Goal: Transaction & Acquisition: Book appointment/travel/reservation

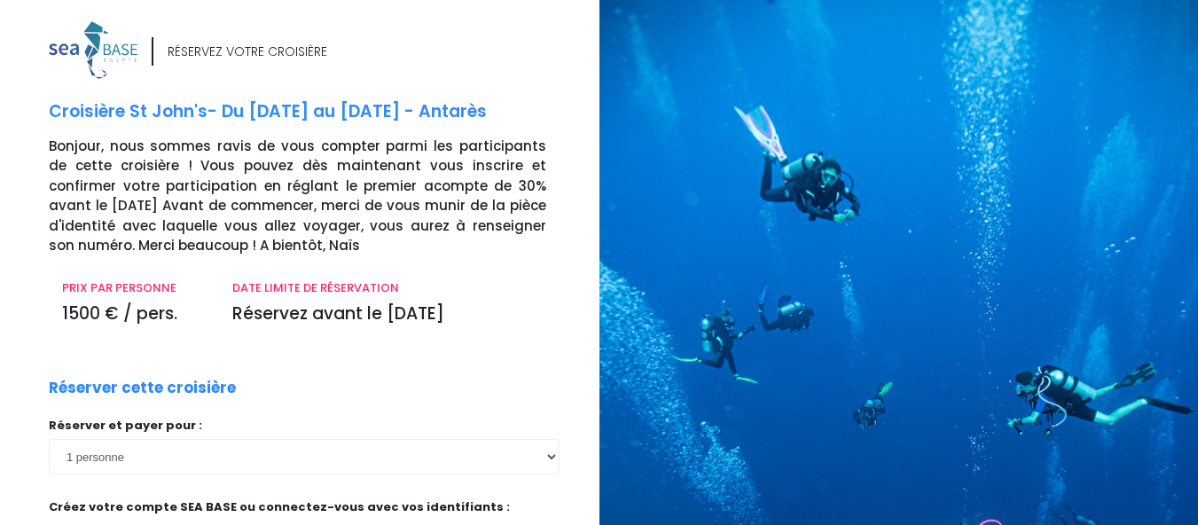
scroll to position [189, 0]
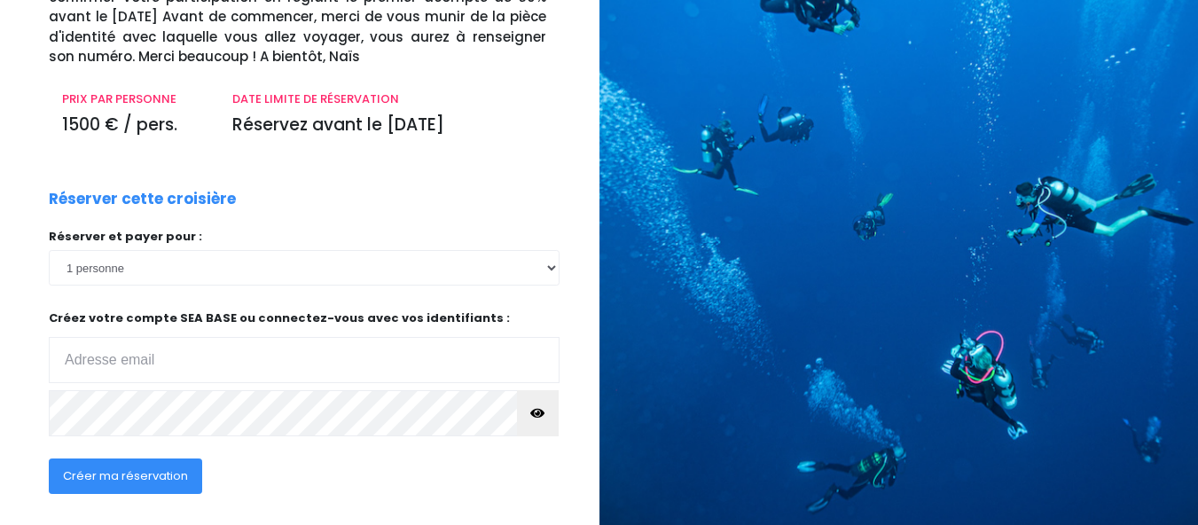
click at [192, 361] on input "email" at bounding box center [304, 360] width 511 height 46
type input "[EMAIL_ADDRESS][DOMAIN_NAME]"
click at [149, 481] on span "Créer ma réservation" at bounding box center [125, 475] width 125 height 17
click at [105, 477] on span "Créer ma réservation" at bounding box center [125, 475] width 125 height 17
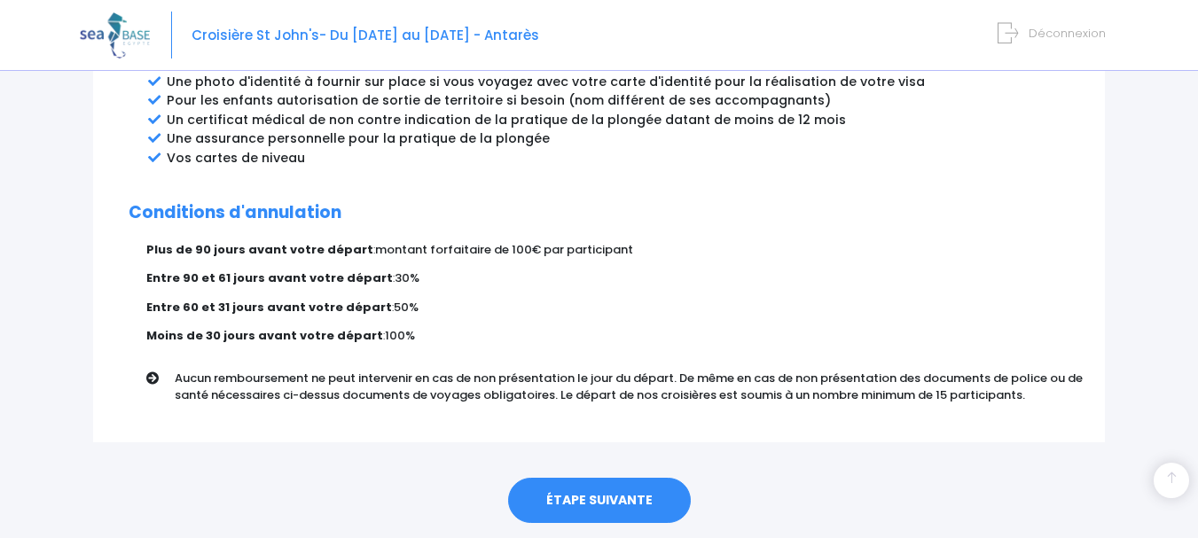
scroll to position [1061, 0]
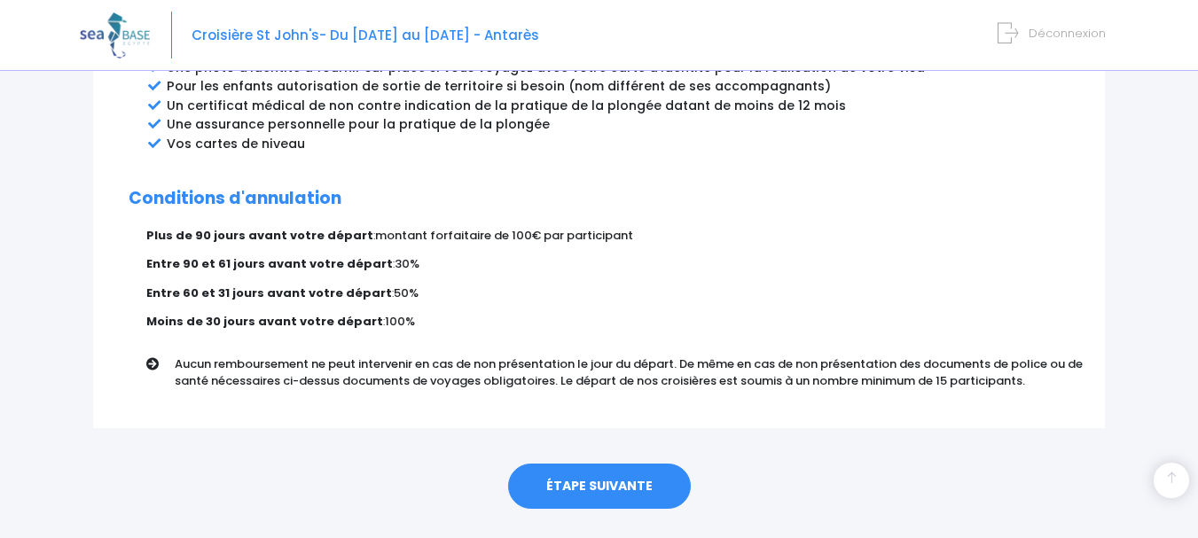
click at [605, 466] on link "ÉTAPE SUIVANTE" at bounding box center [599, 487] width 183 height 46
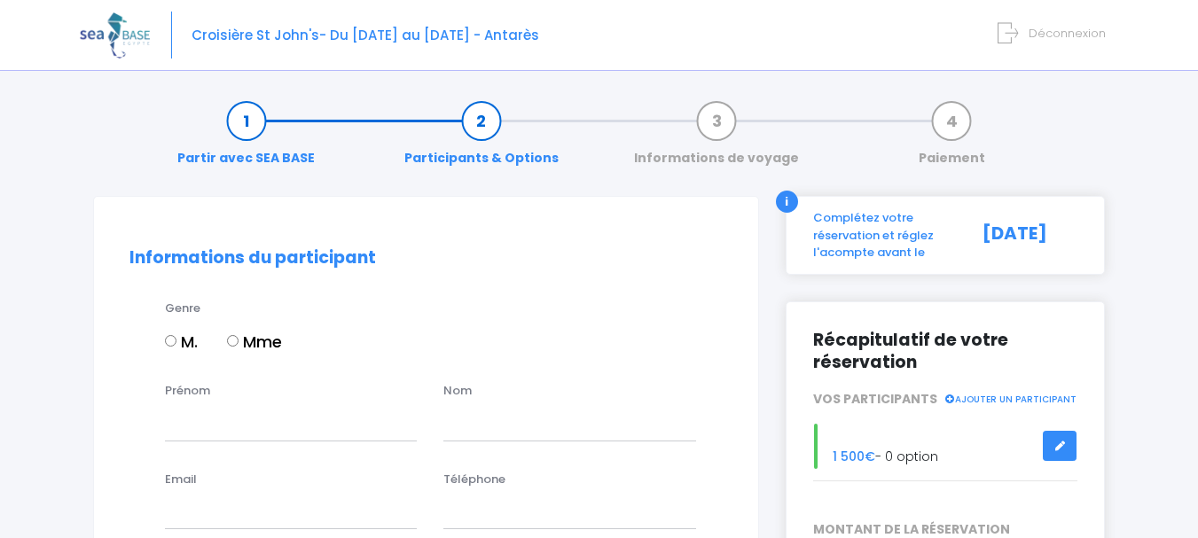
click at [236, 342] on input "Mme" at bounding box center [233, 341] width 12 height 12
radio input "true"
click at [260, 418] on input "Prénom" at bounding box center [291, 422] width 252 height 35
type input "Céline"
type input "Barre"
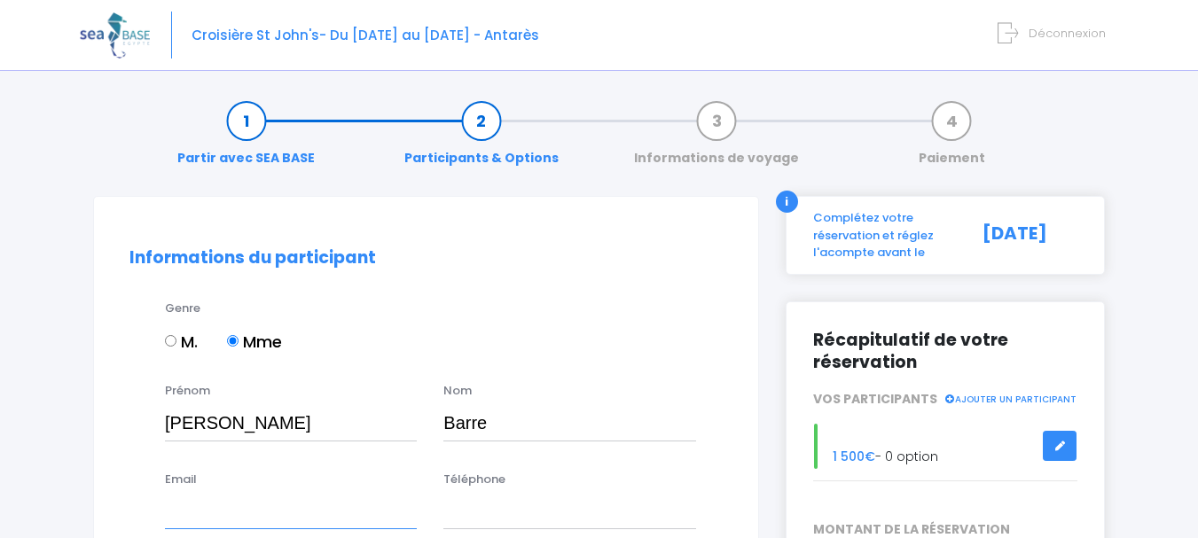
type input "cbarre73@gmail.com"
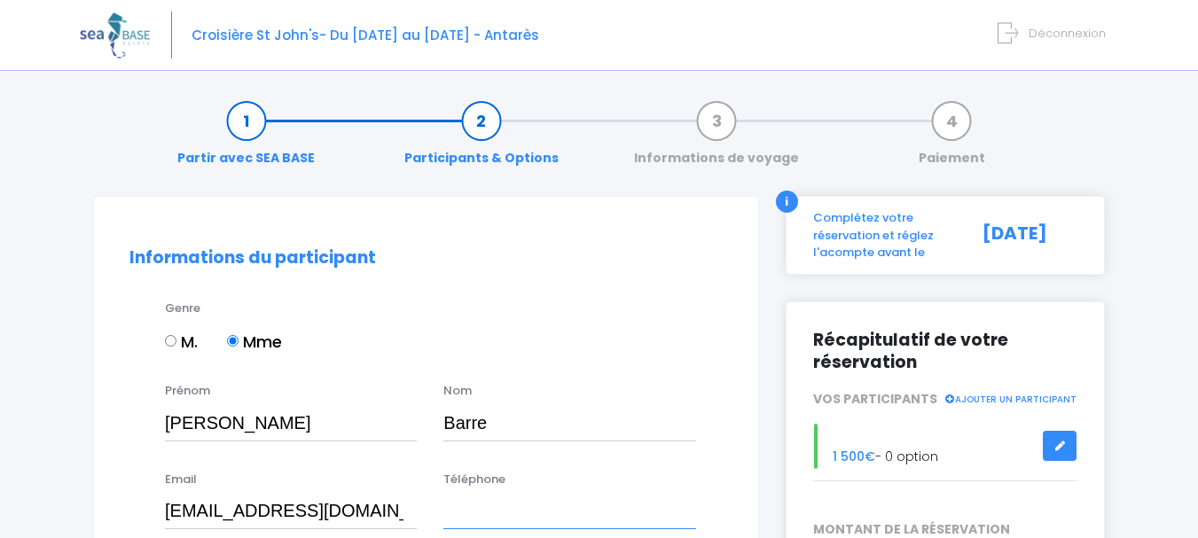
type input "0658402303"
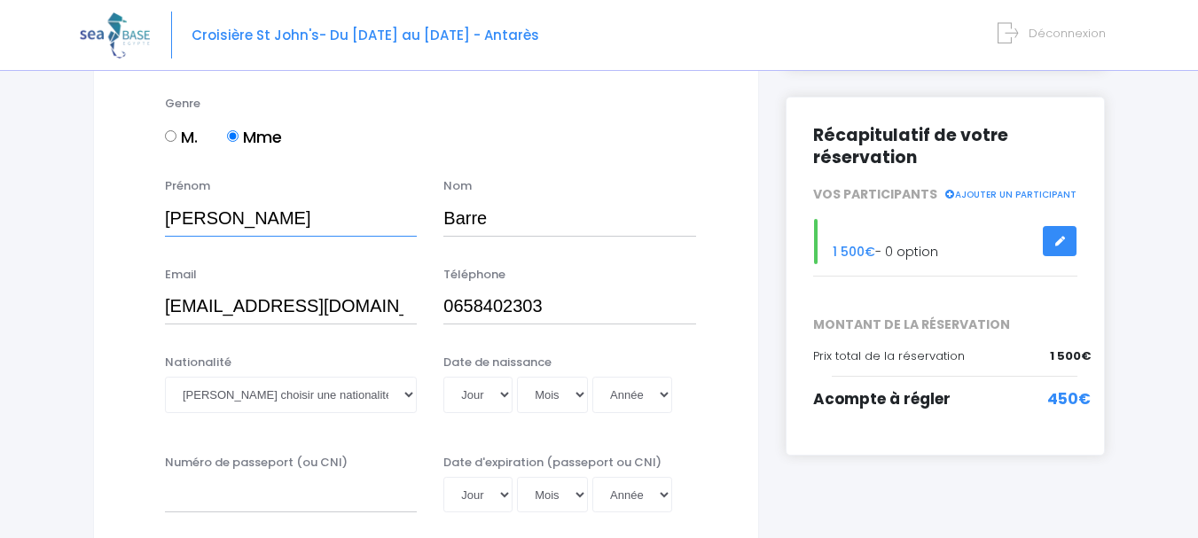
scroll to position [254, 0]
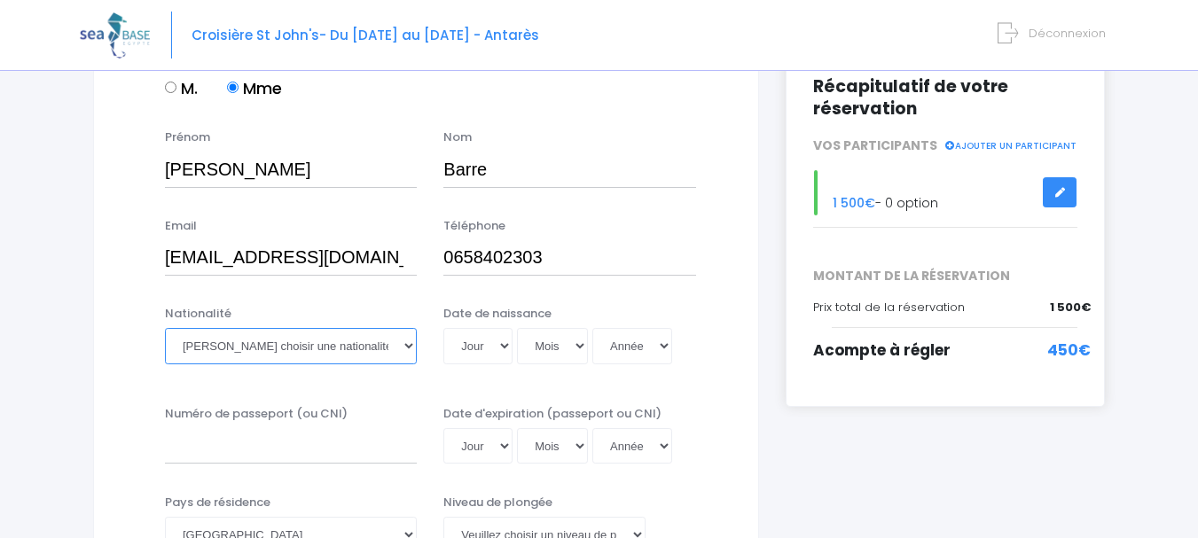
click at [411, 343] on select "Veuillez choisir une nationalité Afghane Albanaise Algerienne Allemande America…" at bounding box center [291, 345] width 252 height 35
select select "Française"
click at [165, 328] on select "Veuillez choisir une nationalité Afghane Albanaise Algerienne Allemande America…" at bounding box center [291, 345] width 252 height 35
click at [500, 349] on select "Jour 01 02 03 04 05 06 07 08 09 10 11 12 13 14 15 16 17 18 19 20 21 22 23 24 25…" at bounding box center [477, 345] width 69 height 35
select select "24"
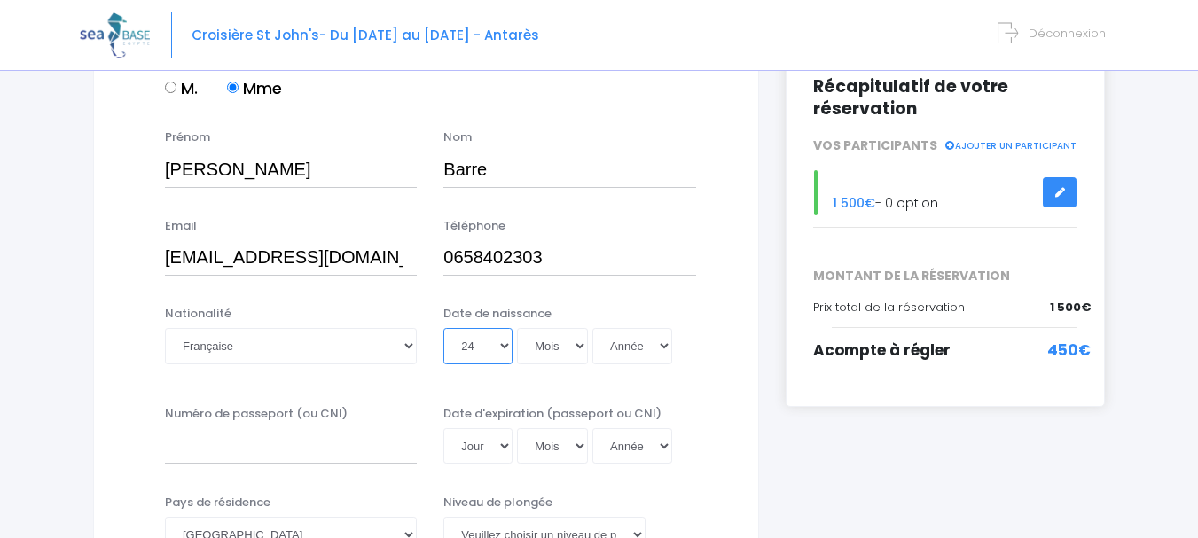
click at [443, 328] on select "Jour 01 02 03 04 05 06 07 08 09 10 11 12 13 14 15 16 17 18 19 20 21 22 23 24 25…" at bounding box center [477, 345] width 69 height 35
click at [580, 343] on select "Mois 01 02 03 04 05 06 07 08 09 10 11 12" at bounding box center [552, 345] width 71 height 35
select select "02"
click at [517, 328] on select "Mois 01 02 03 04 05 06 07 08 09 10 11 12" at bounding box center [552, 345] width 71 height 35
click at [663, 340] on select "Année 2045 2044 2043 2042 2041 2040 2039 2038 2037 2036 2035 2034 2033 2032 203…" at bounding box center [632, 345] width 80 height 35
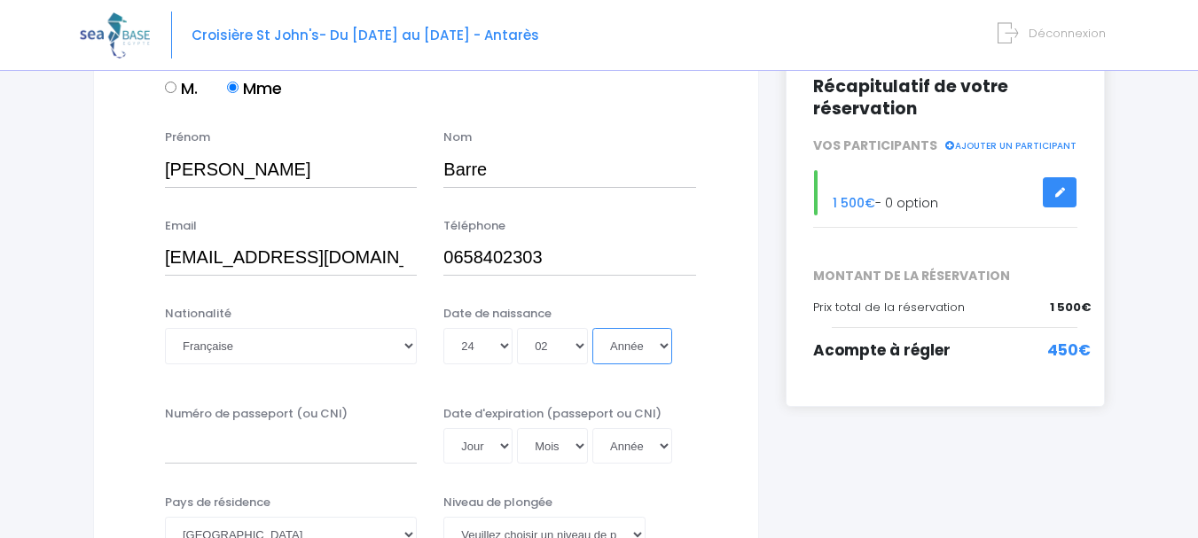
select select "1964"
click at [592, 328] on select "Année 2045 2044 2043 2042 2041 2040 2039 2038 2037 2036 2035 2034 2033 2032 203…" at bounding box center [632, 345] width 80 height 35
type input "1964-02-24"
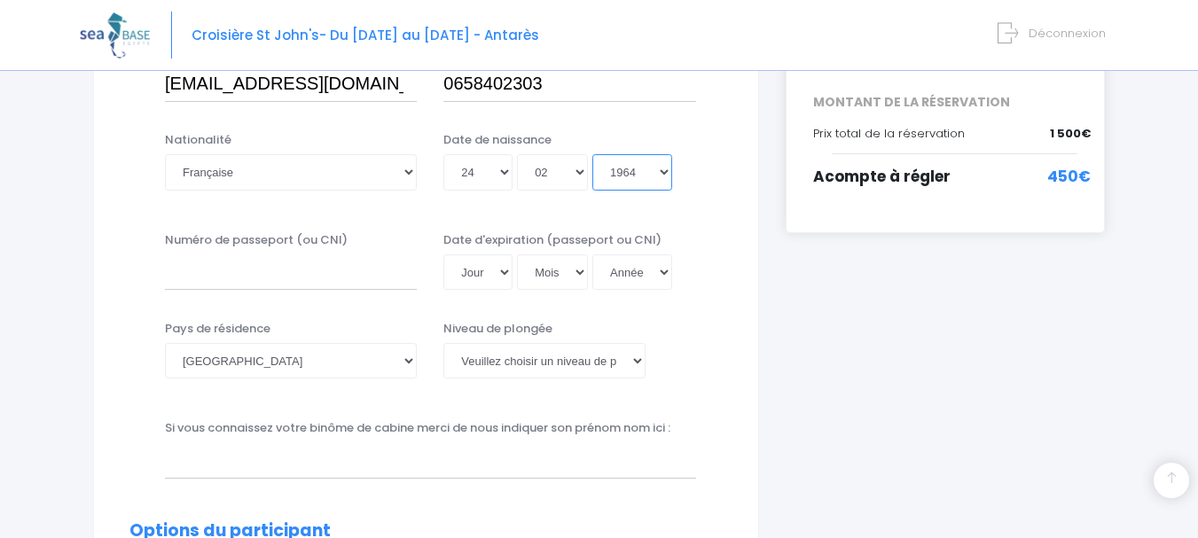
scroll to position [463, 0]
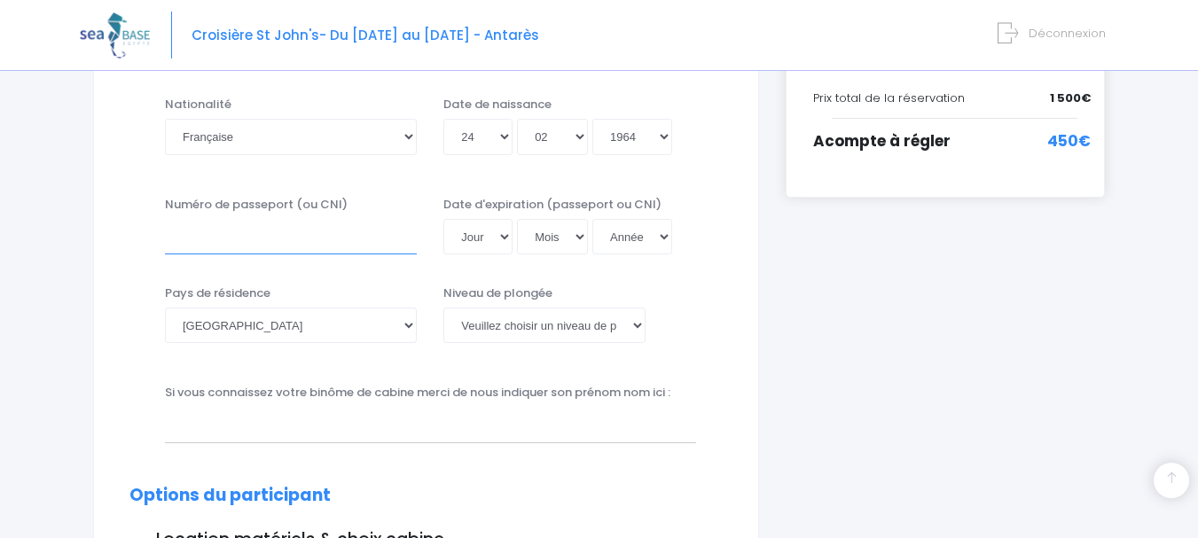
click at [257, 231] on input "Numéro de passeport (ou CNI)" at bounding box center [291, 236] width 252 height 35
type input "22LC275913"
click at [510, 234] on select "Jour 01 02 03 04 05 06 07 08 09 10 11 12 13 14 15 16 17 18 19 20 21 22 23 24 25…" at bounding box center [477, 236] width 69 height 35
select select "19"
click at [443, 219] on select "Jour 01 02 03 04 05 06 07 08 09 10 11 12 13 14 15 16 17 18 19 20 21 22 23 24 25…" at bounding box center [477, 236] width 69 height 35
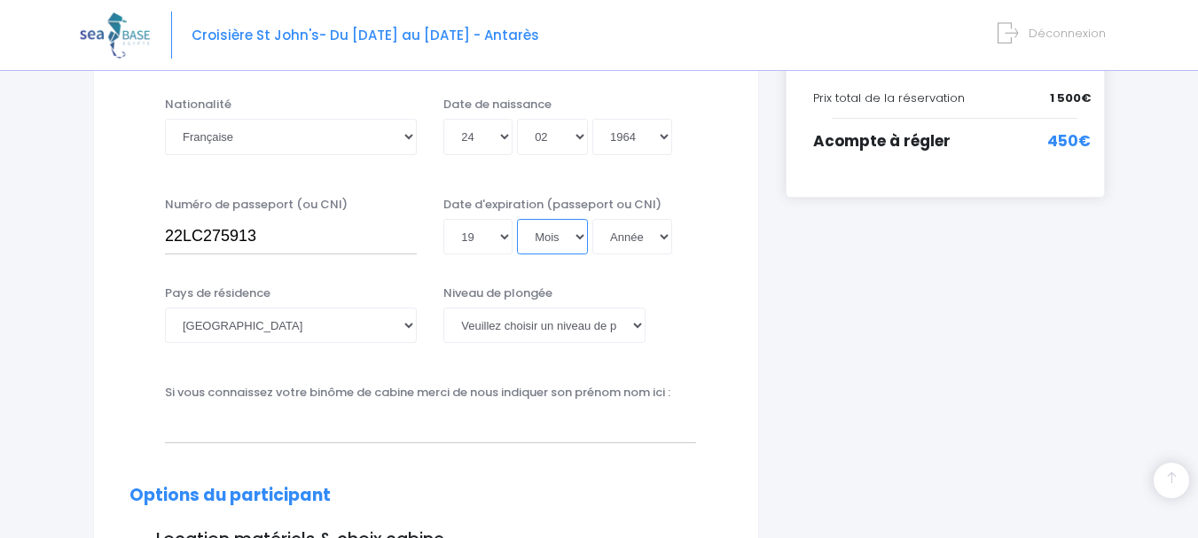
click at [583, 238] on select "Mois 01 02 03 04 05 06 07 08 09 10 11 12" at bounding box center [552, 236] width 71 height 35
select select "05"
click at [517, 219] on select "Mois 01 02 03 04 05 06 07 08 09 10 11 12" at bounding box center [552, 236] width 71 height 35
click at [666, 236] on select "Année 2045 2044 2043 2042 2041 2040 2039 2038 2037 2036 2035 2034 2033 2032 203…" at bounding box center [632, 236] width 80 height 35
select select "2031"
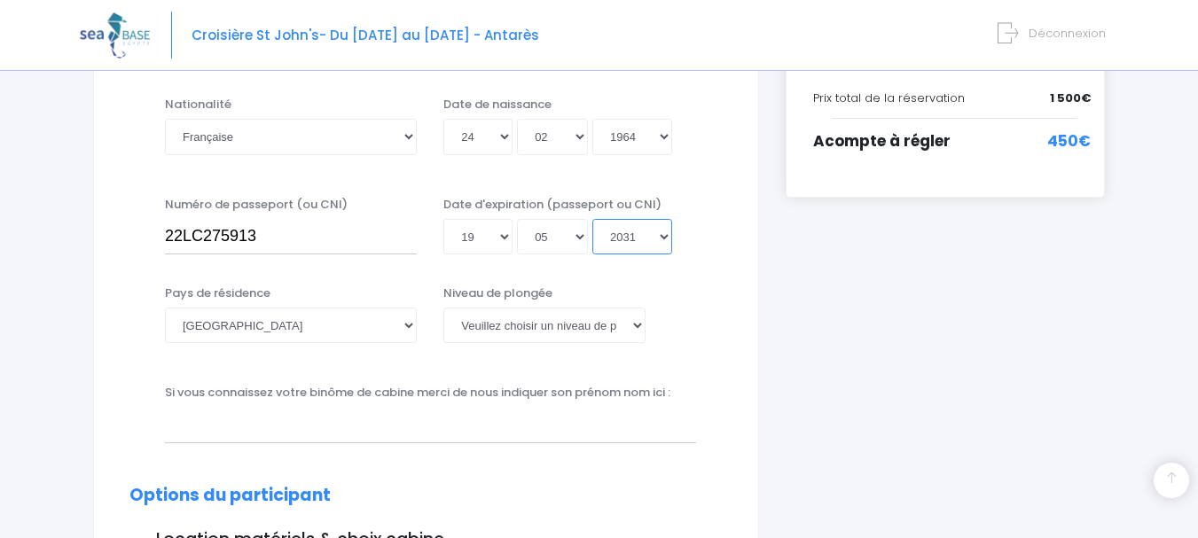
click at [592, 219] on select "Année 2045 2044 2043 2042 2041 2040 2039 2038 2037 2036 2035 2034 2033 2032 203…" at bounding box center [632, 236] width 80 height 35
type input "2031-05-19"
click at [666, 238] on select "Année 2045 2044 2043 2042 2041 2040 2039 2038 2037 2036 2035 2034 2033 2032 203…" at bounding box center [632, 236] width 80 height 35
select select "2032"
click at [592, 219] on select "Année 2045 2044 2043 2042 2041 2040 2039 2038 2037 2036 2035 2034 2033 2032 203…" at bounding box center [632, 236] width 80 height 35
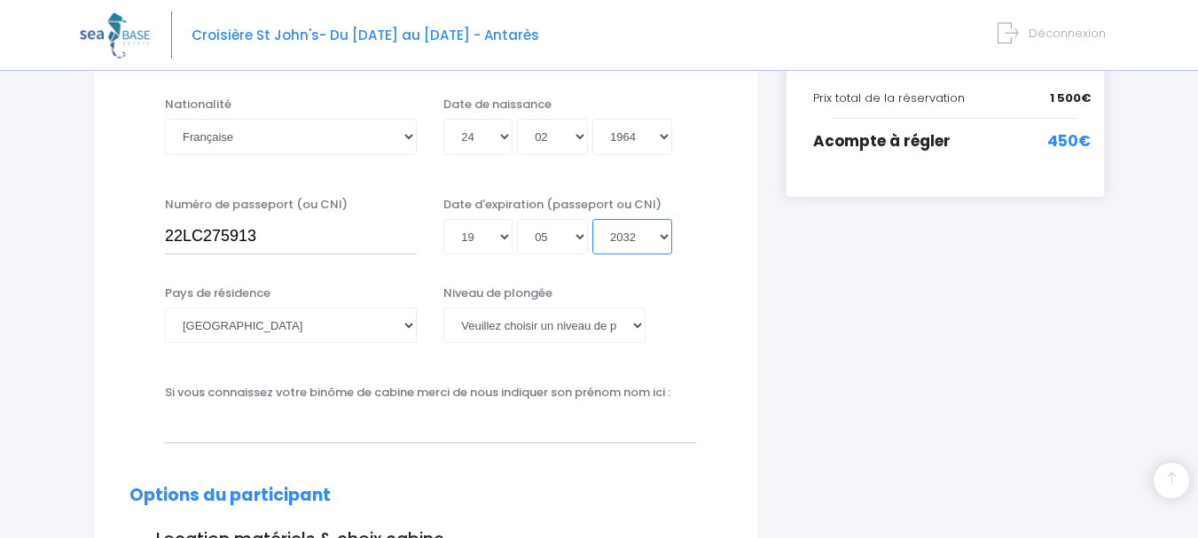
type input "2032-05-19"
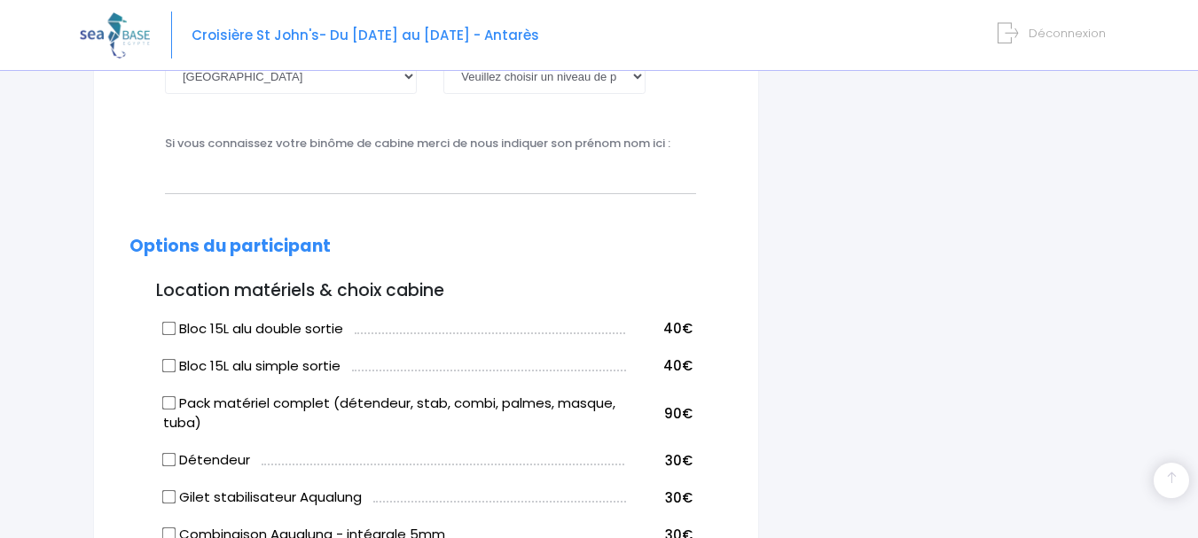
scroll to position [717, 0]
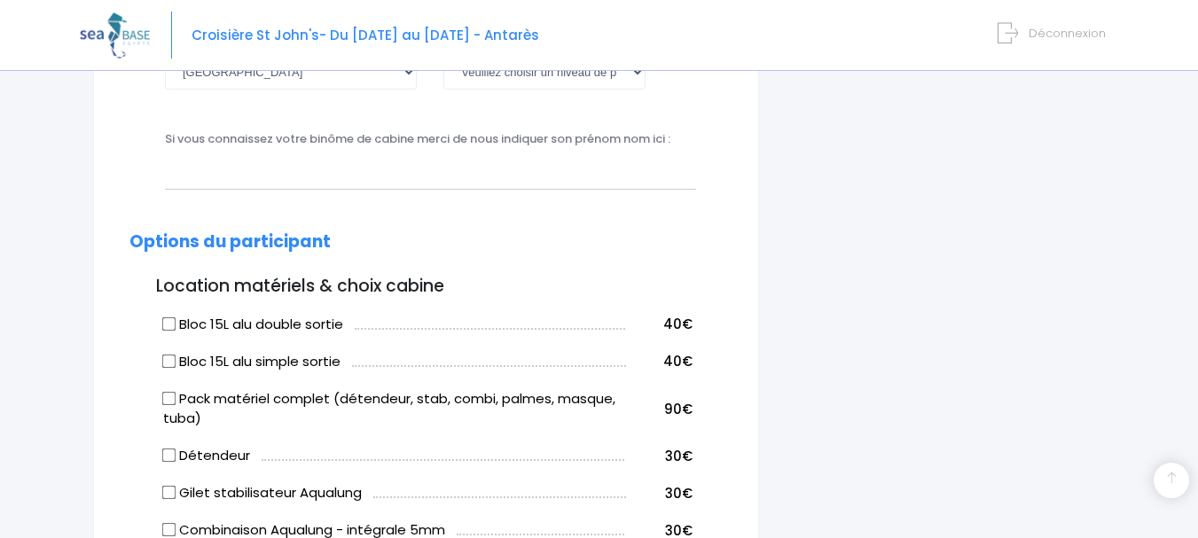
click at [164, 361] on input "Bloc 15L alu simple sortie" at bounding box center [169, 361] width 14 height 14
checkbox input "true"
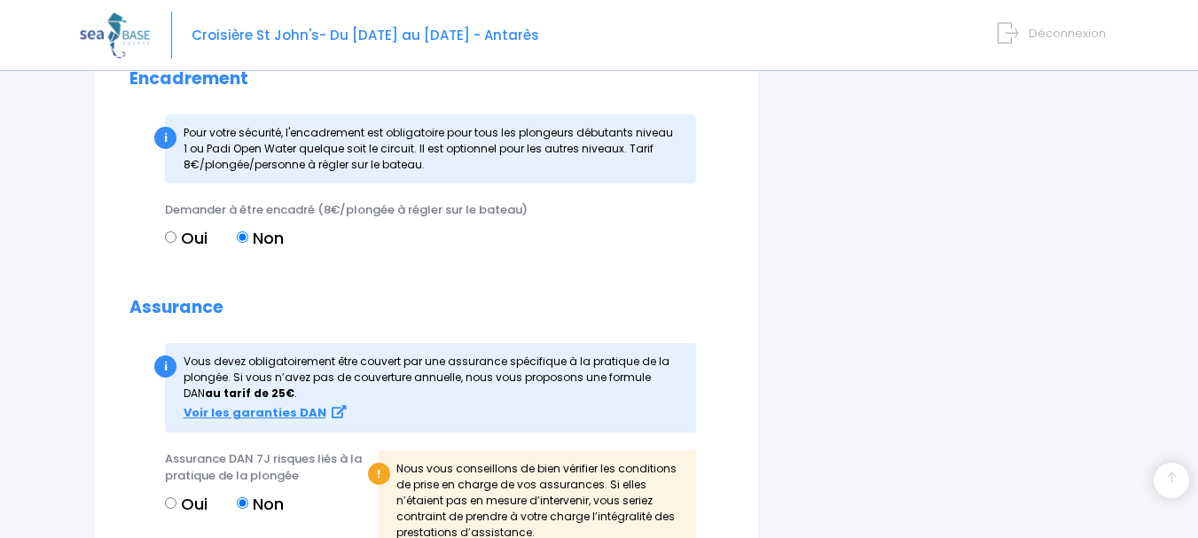
scroll to position [1518, 0]
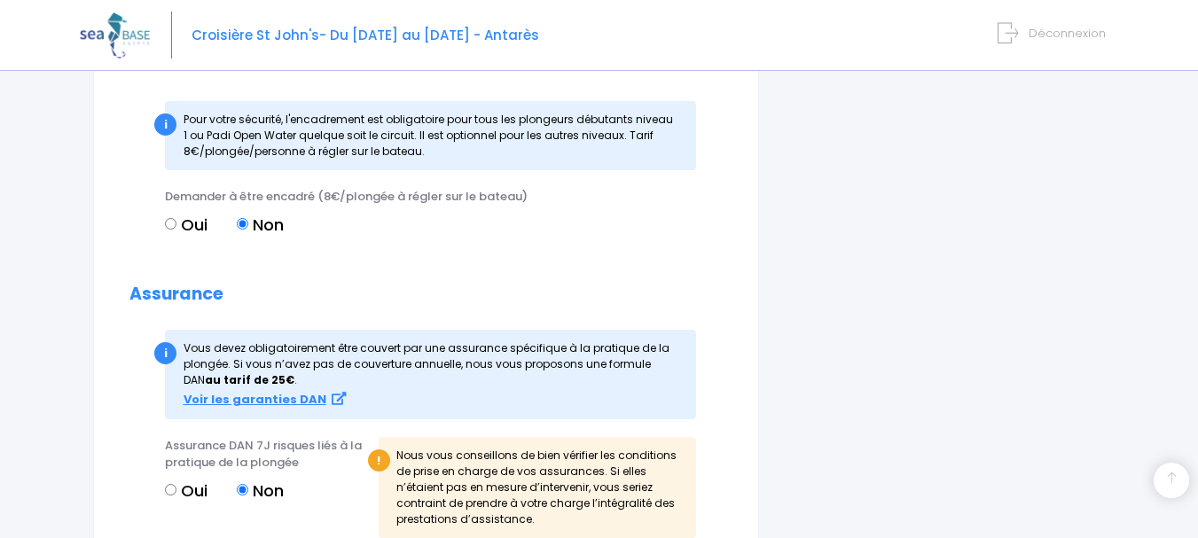
click at [171, 225] on input "Oui" at bounding box center [171, 224] width 12 height 12
radio input "true"
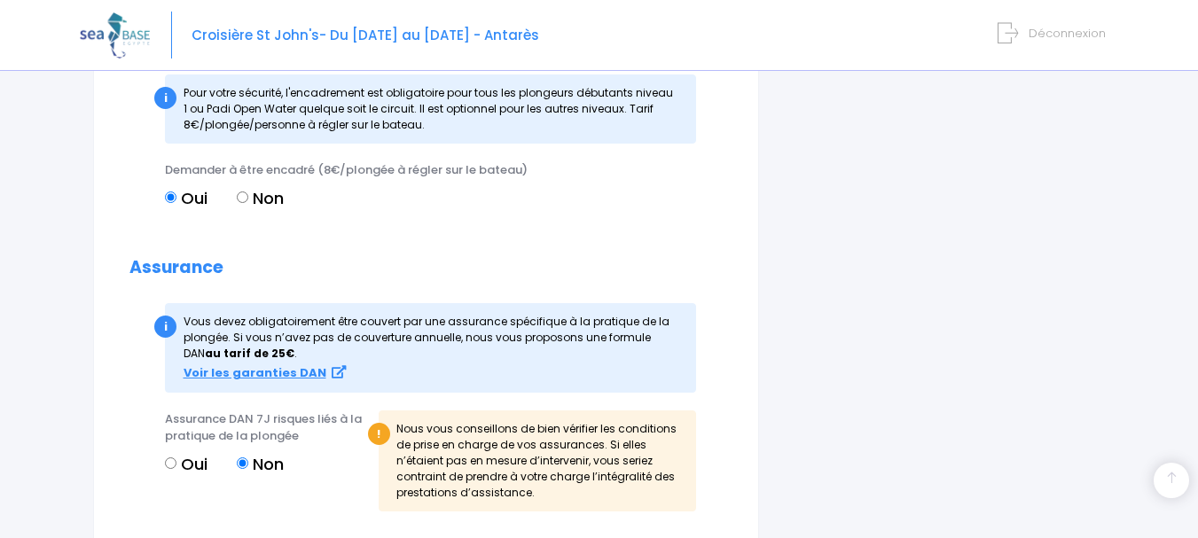
scroll to position [1625, 0]
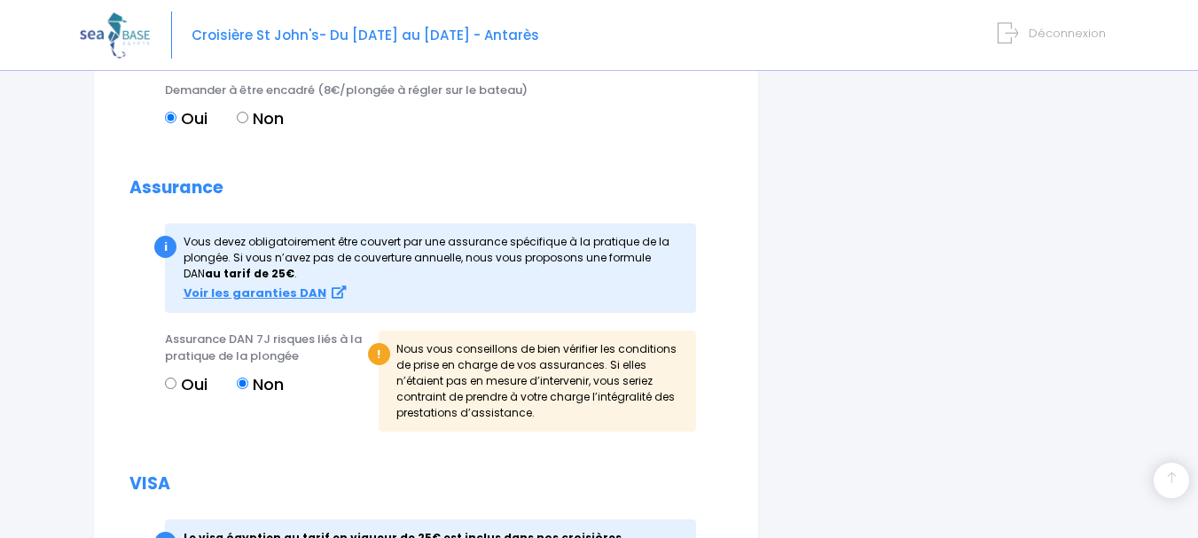
click at [172, 384] on input "Oui" at bounding box center [171, 384] width 12 height 12
radio input "true"
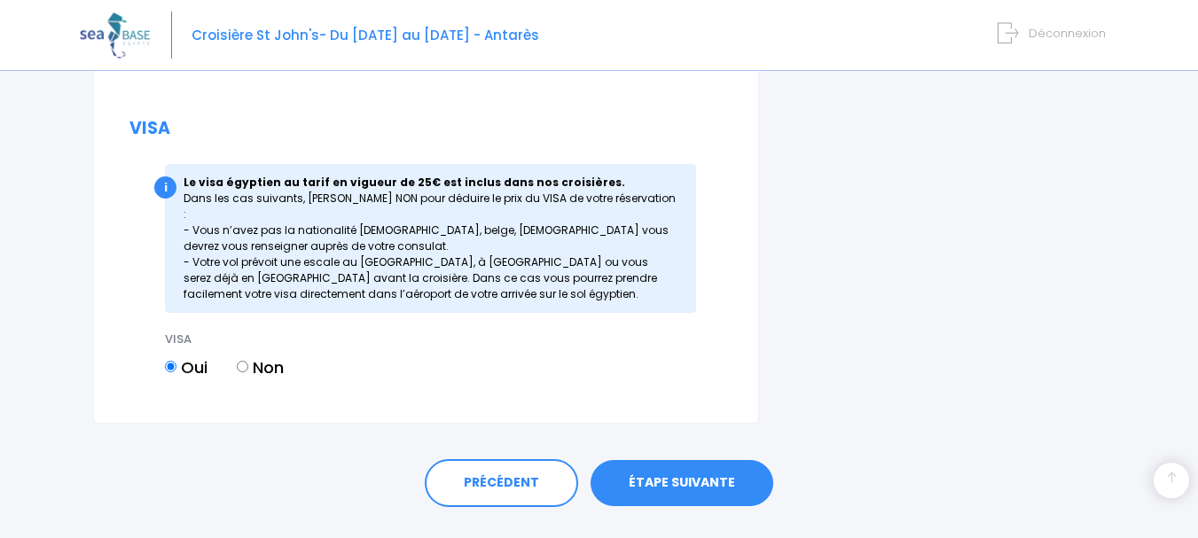
scroll to position [1964, 0]
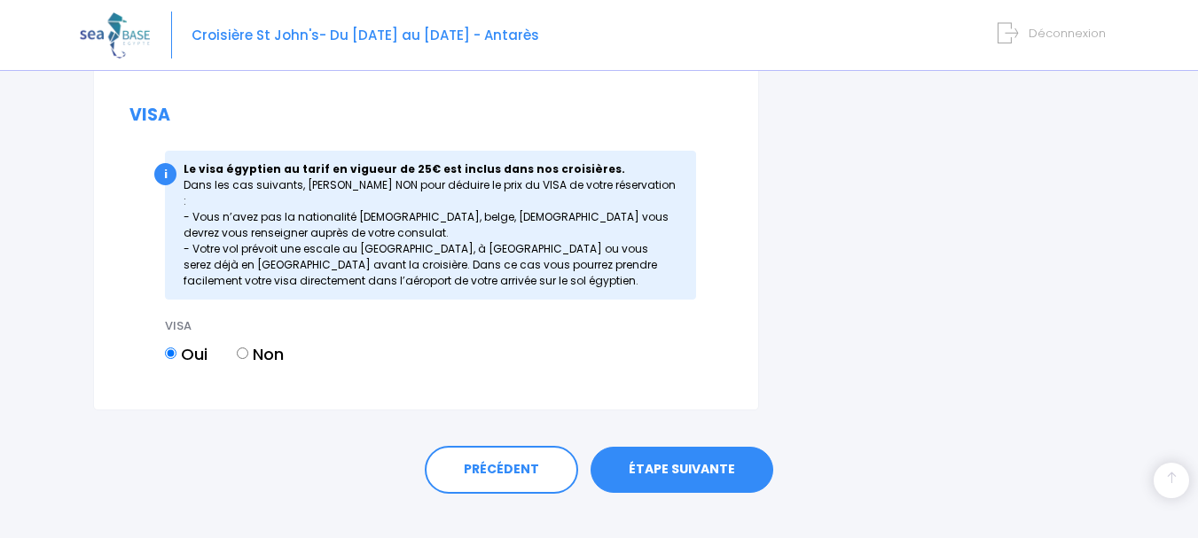
click at [239, 348] on input "Non" at bounding box center [243, 354] width 12 height 12
radio input "true"
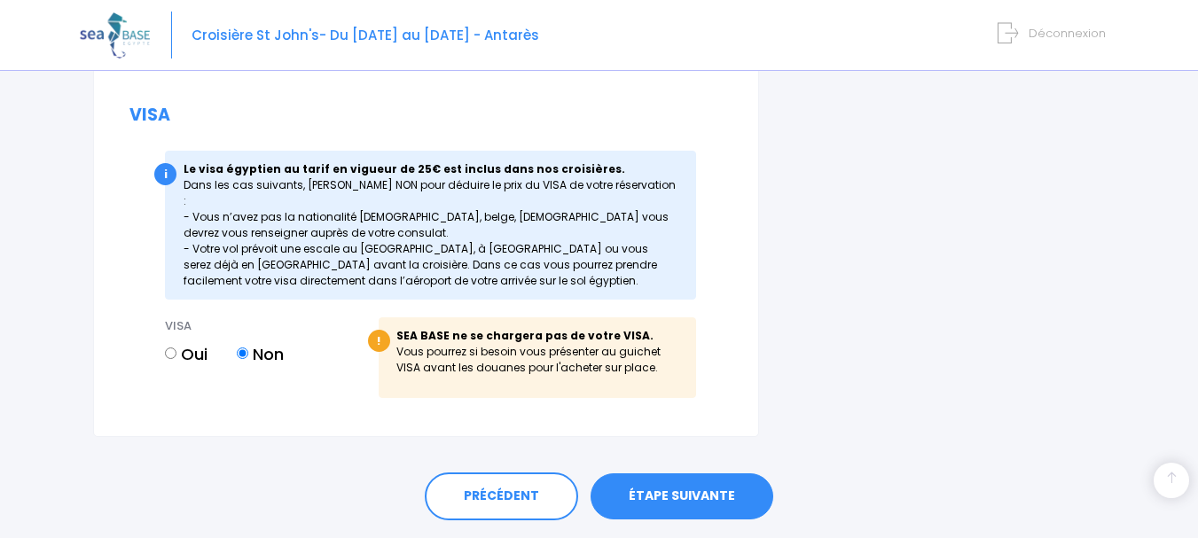
click at [696, 479] on link "ÉTAPE SUIVANTE" at bounding box center [682, 497] width 183 height 46
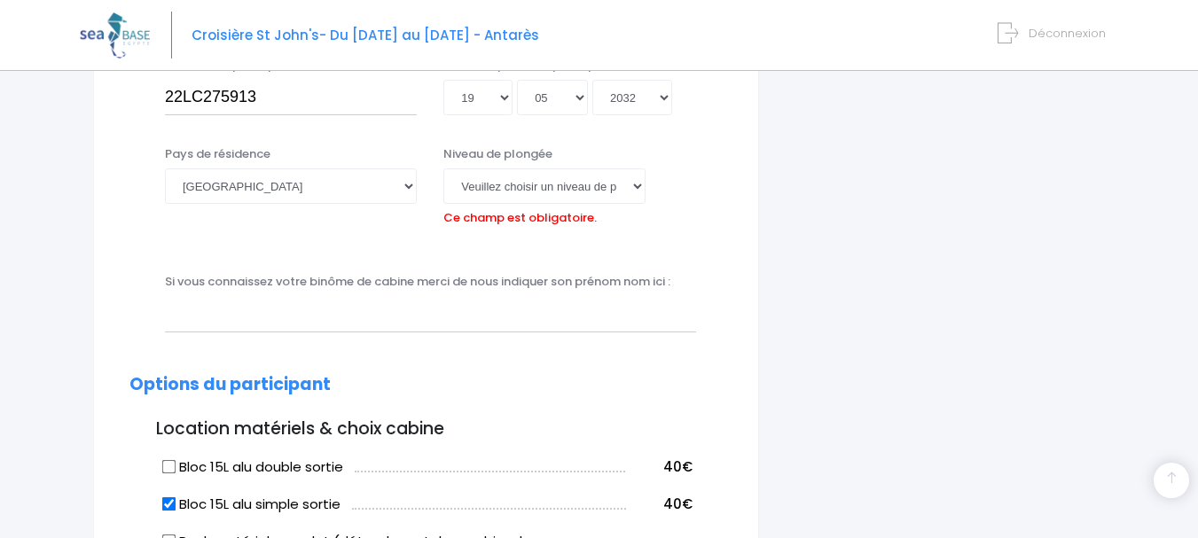
scroll to position [593, 0]
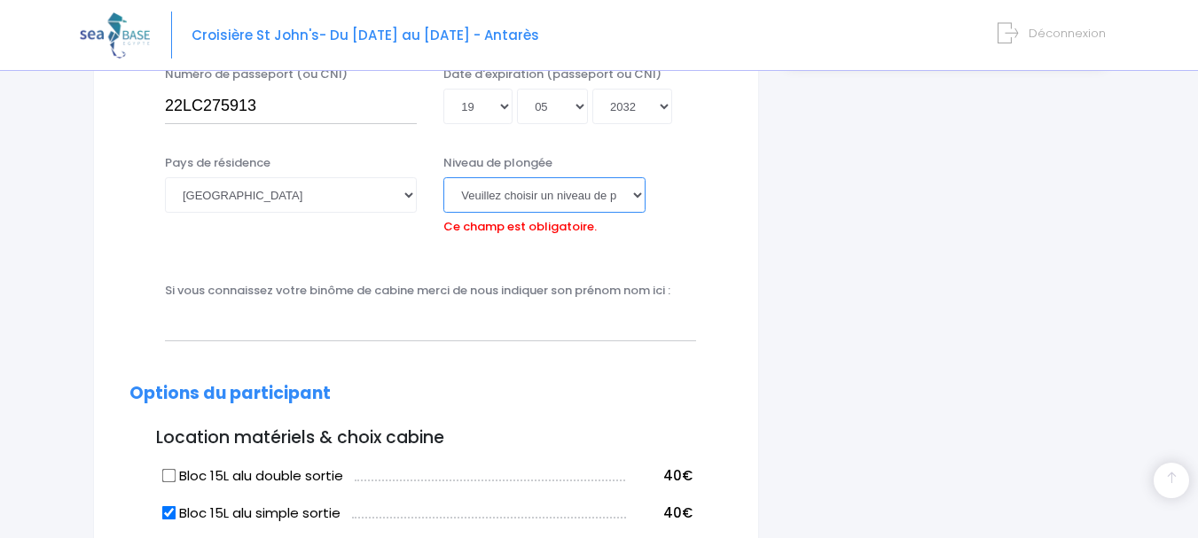
click at [642, 192] on select "Veuillez choisir un niveau de plongée Non plongeur Junior OW diver Adventure OW…" at bounding box center [543, 194] width 201 height 35
select select "PADI Rescue diver"
click at [443, 177] on select "Veuillez choisir un niveau de plongée Non plongeur Junior OW diver Adventure OW…" at bounding box center [543, 194] width 201 height 35
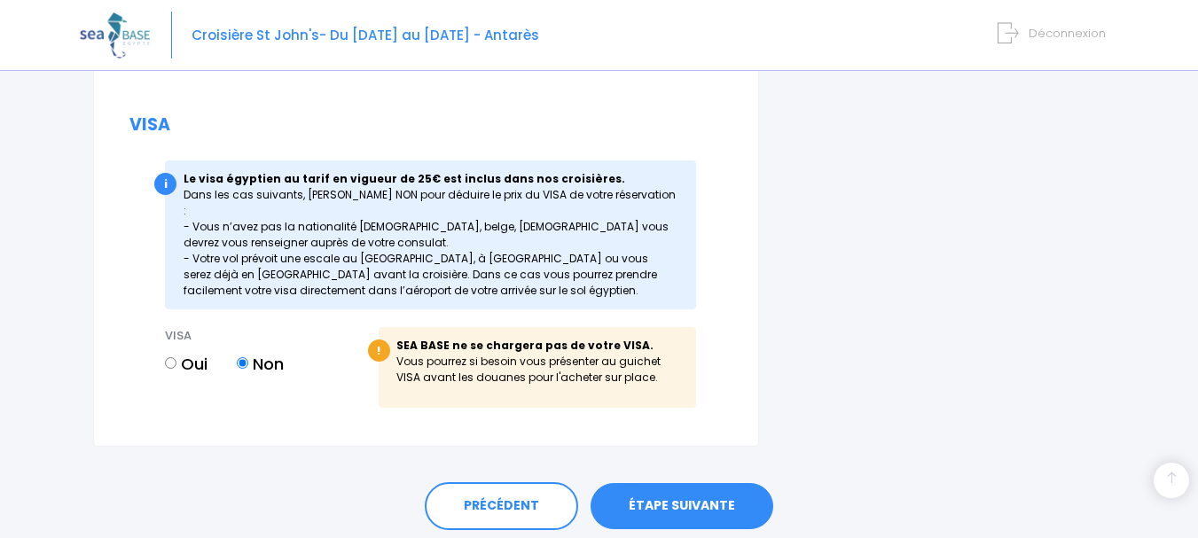
scroll to position [2001, 0]
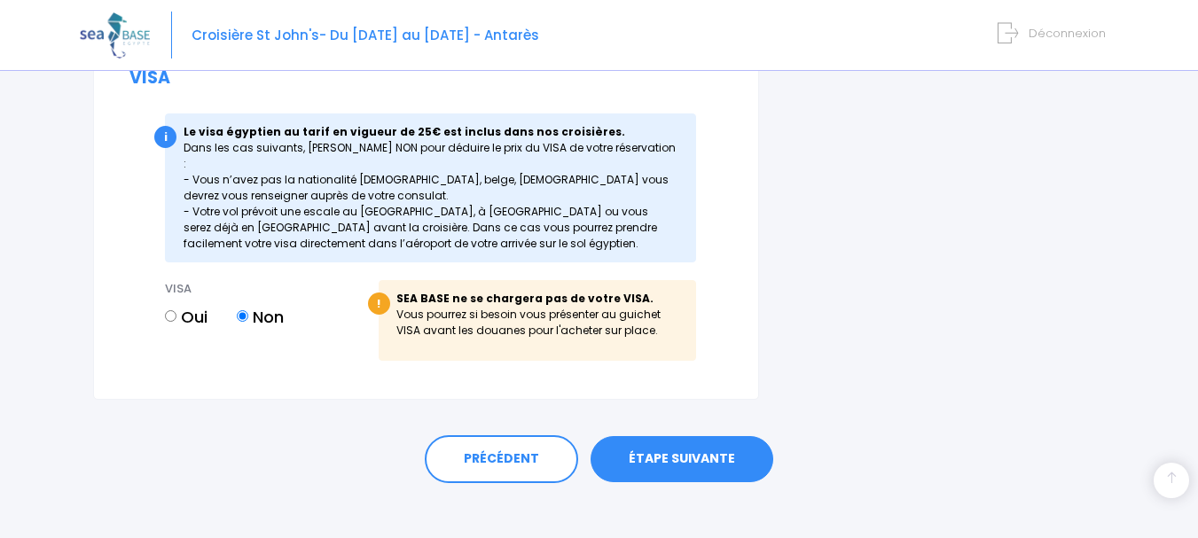
click at [666, 436] on link "ÉTAPE SUIVANTE" at bounding box center [682, 459] width 183 height 46
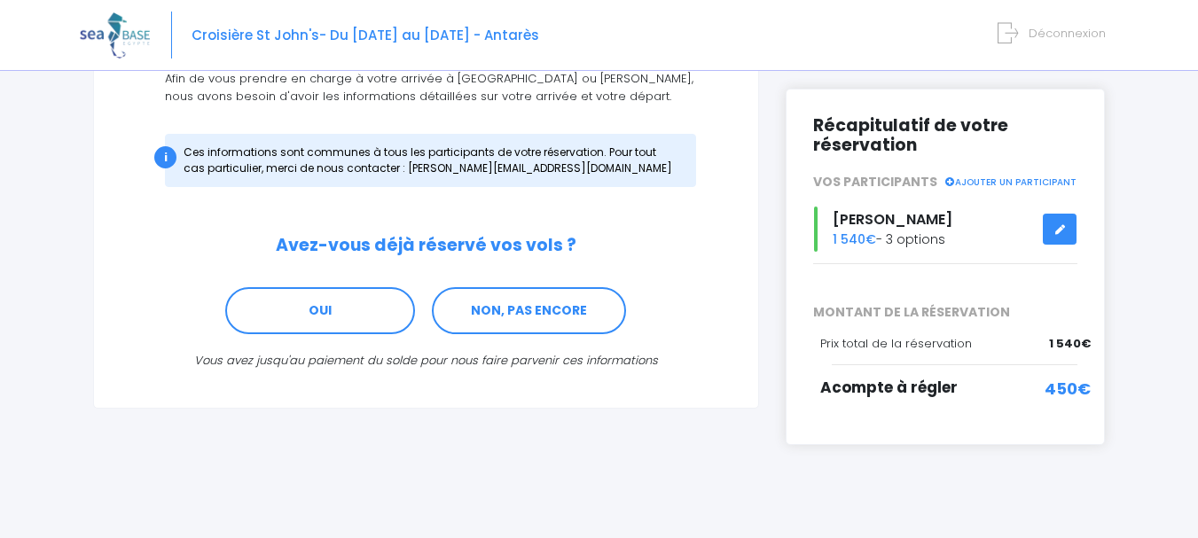
scroll to position [218, 0]
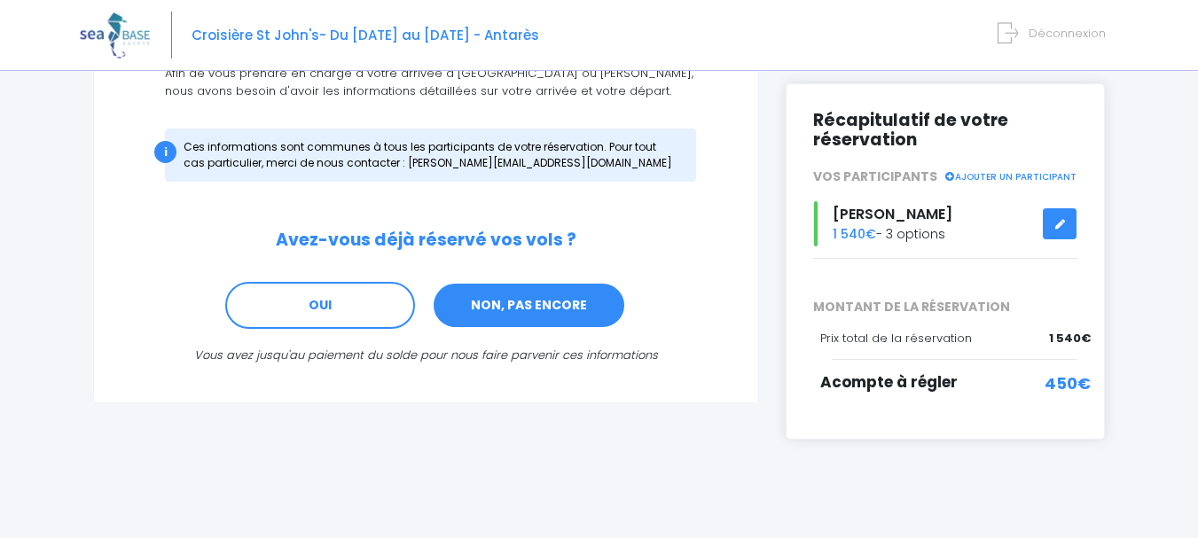
click at [521, 300] on link "NON, PAS ENCORE" at bounding box center [529, 306] width 194 height 48
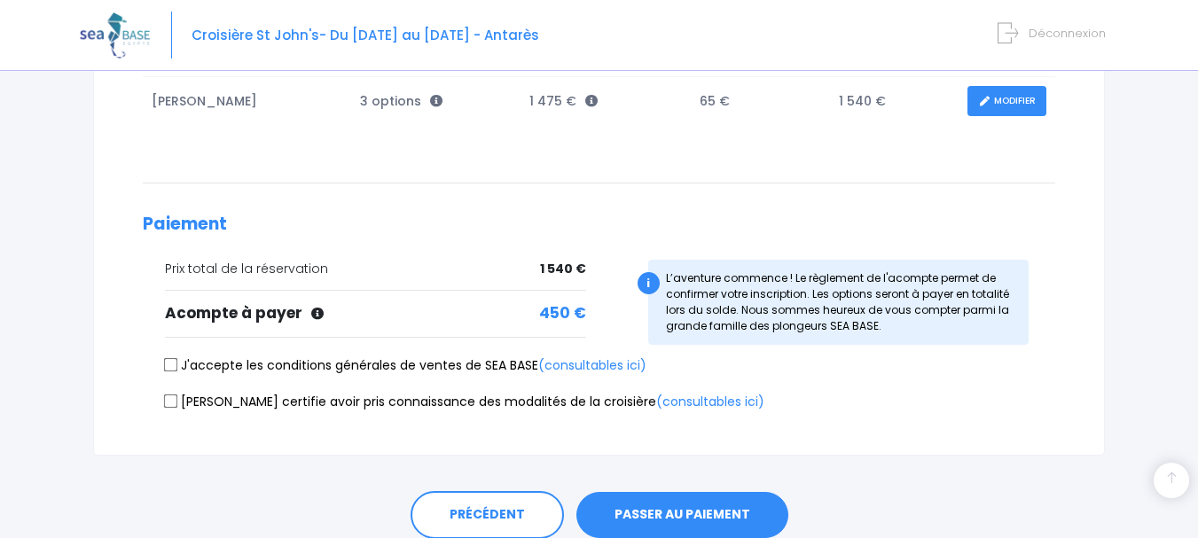
scroll to position [411, 0]
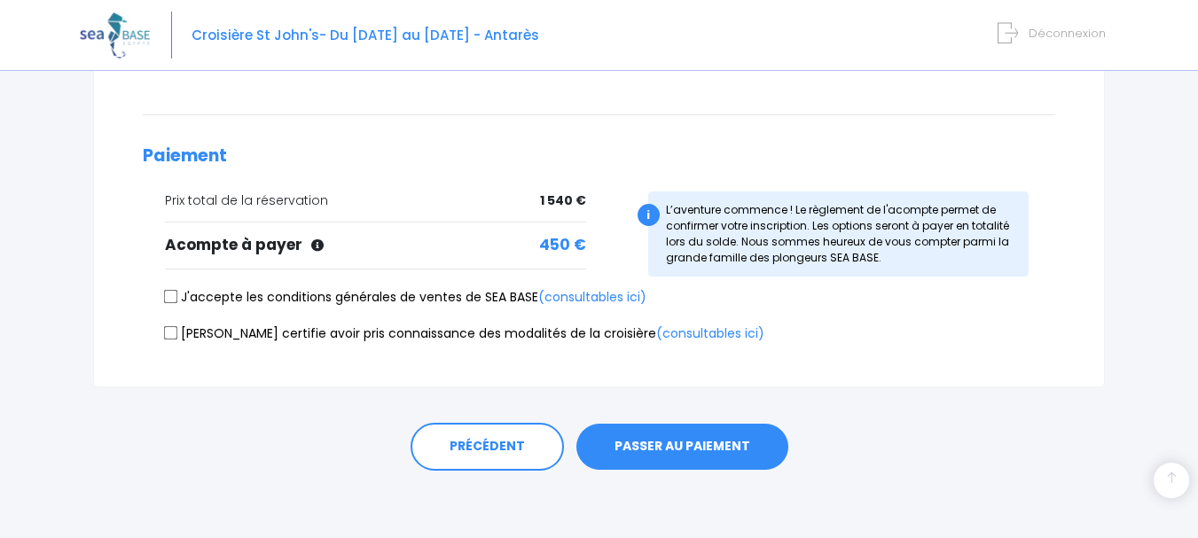
click at [174, 295] on input "J'accepte les conditions générales de ventes de SEA BASE (consultables ici)" at bounding box center [171, 297] width 14 height 14
checkbox input "true"
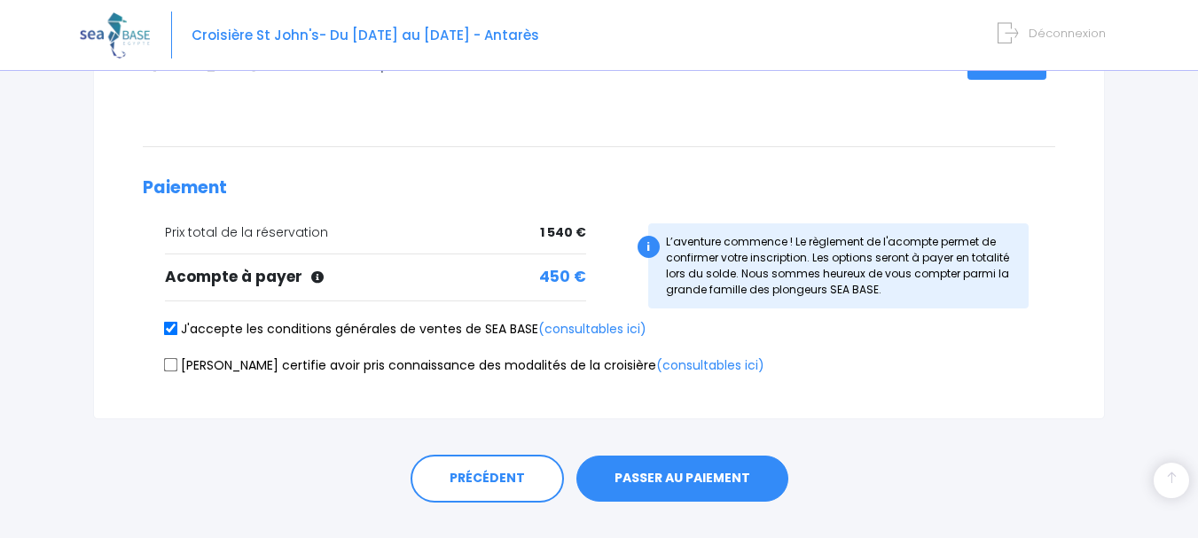
scroll to position [414, 0]
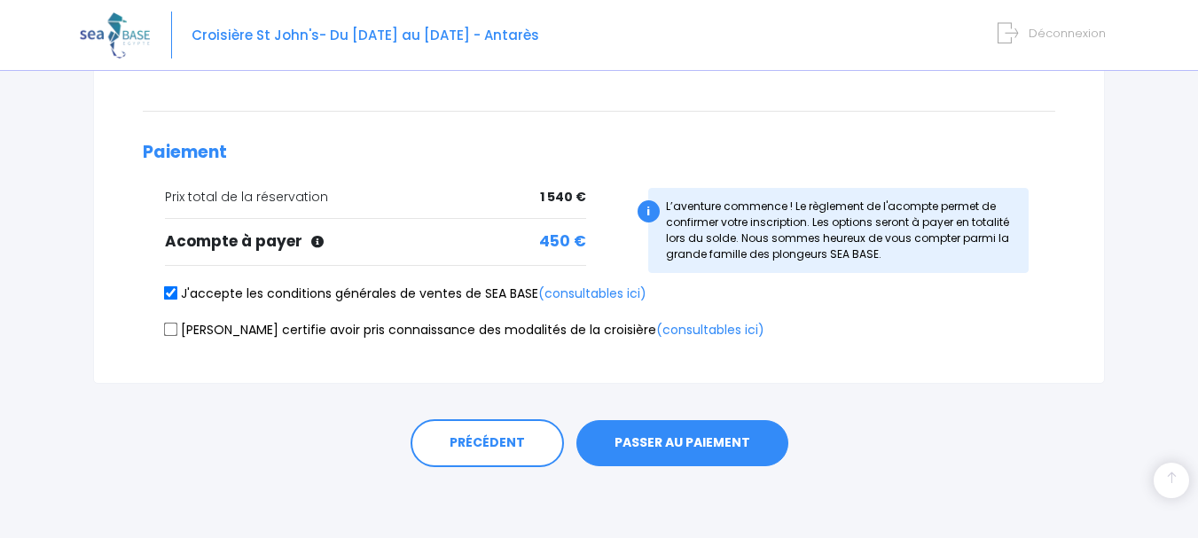
click at [664, 446] on button "PASSER AU PAIEMENT" at bounding box center [683, 443] width 212 height 46
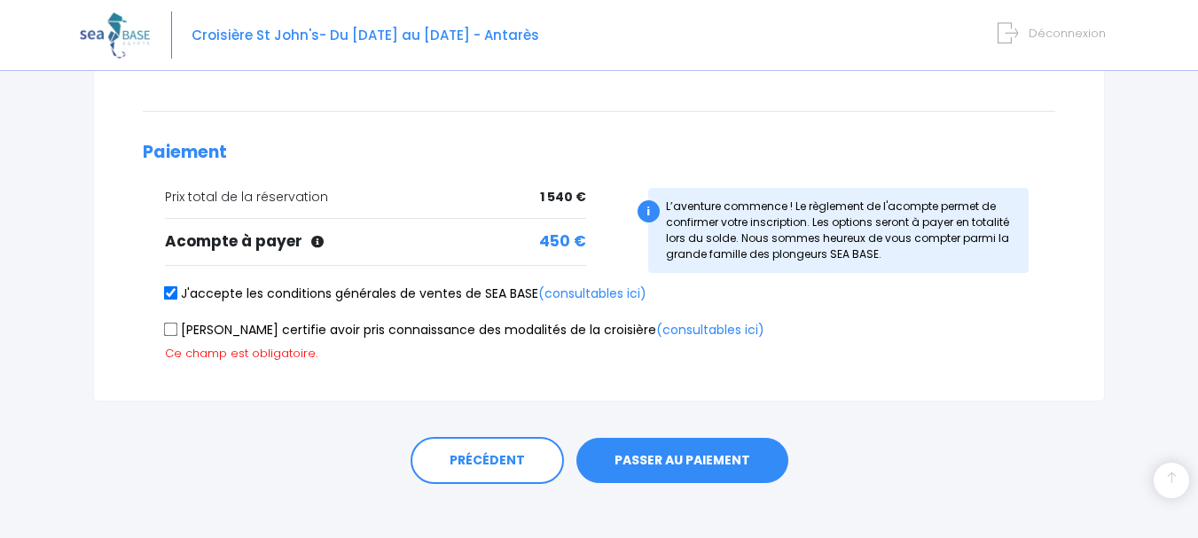
scroll to position [431, 0]
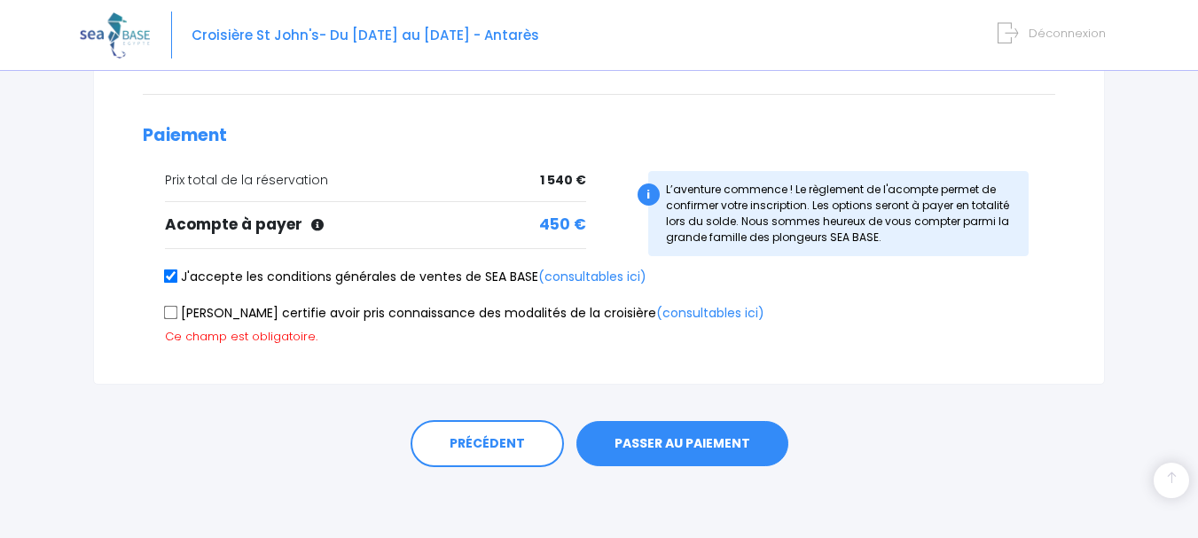
click at [168, 310] on input "Je certifie avoir pris connaissance des modalités de la croisière (consultables…" at bounding box center [171, 312] width 14 height 14
checkbox input "true"
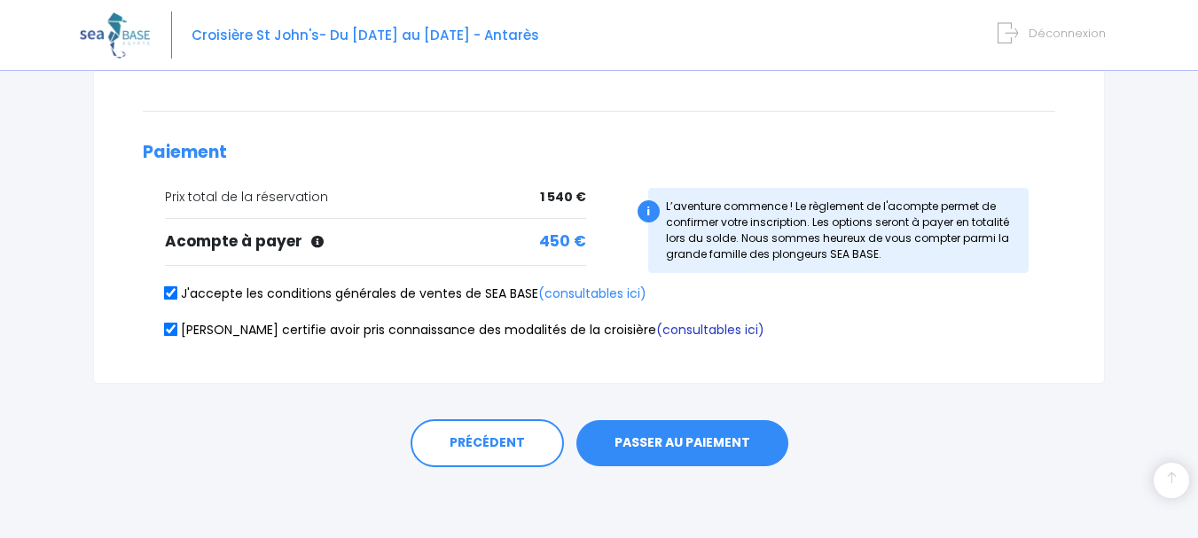
click at [656, 328] on link "(consultables ici)" at bounding box center [710, 330] width 108 height 18
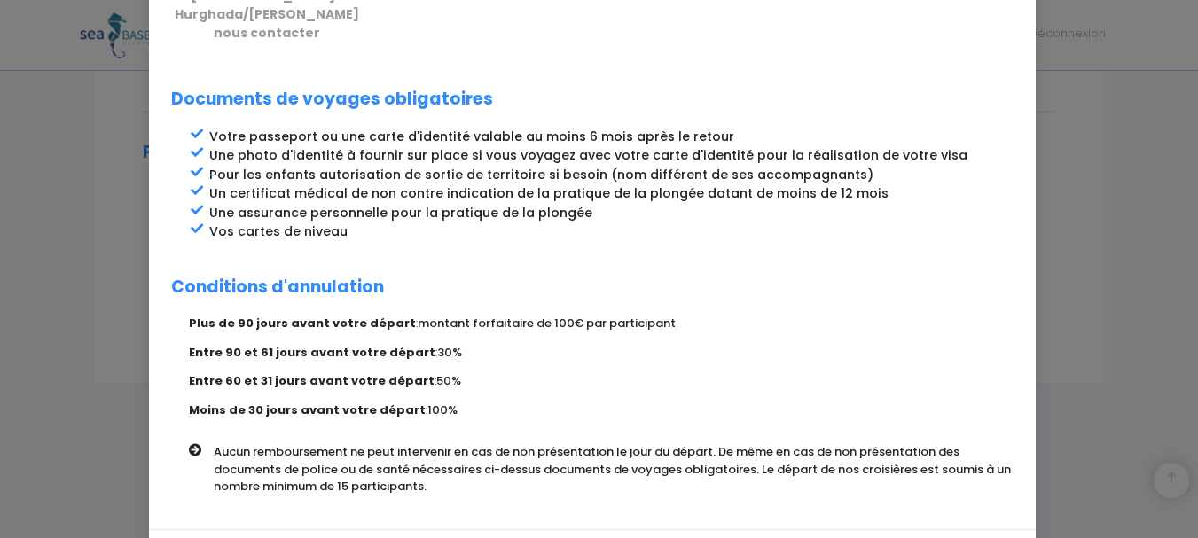
scroll to position [899, 0]
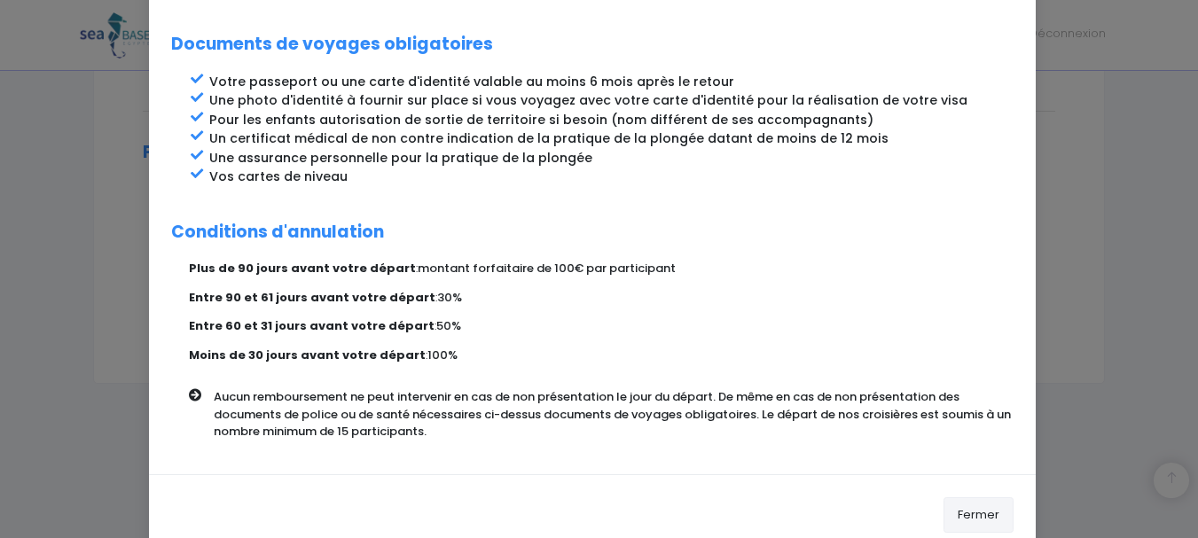
click at [978, 498] on button "Fermer" at bounding box center [979, 515] width 70 height 35
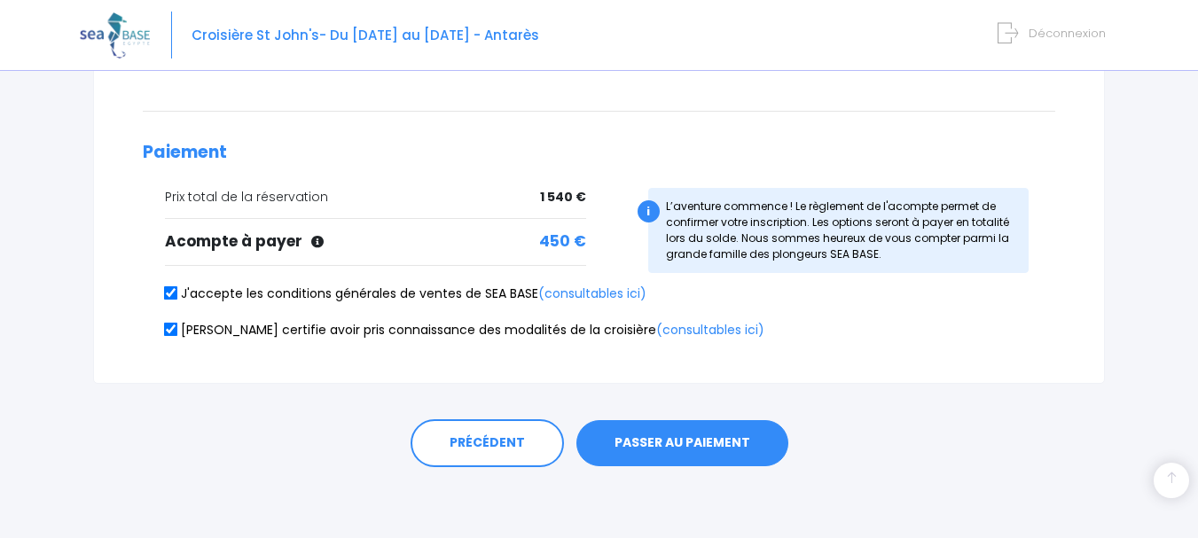
click at [717, 438] on button "PASSER AU PAIEMENT" at bounding box center [683, 443] width 212 height 46
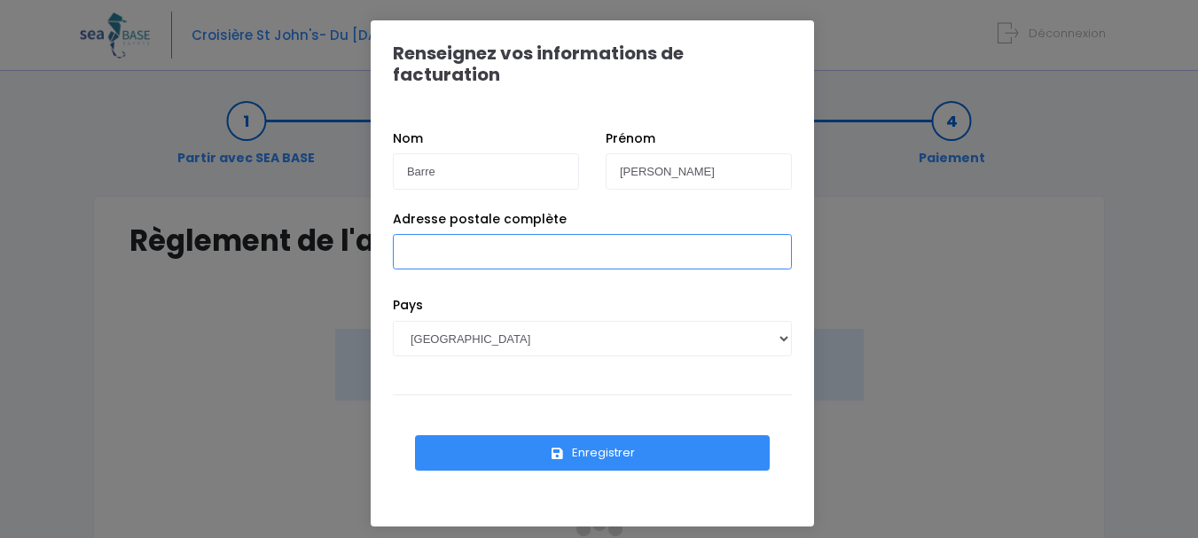
click at [500, 239] on input "Adresse postale complète" at bounding box center [592, 251] width 399 height 35
type input "282 rue Saint Antoine Montreuil sur Thérain"
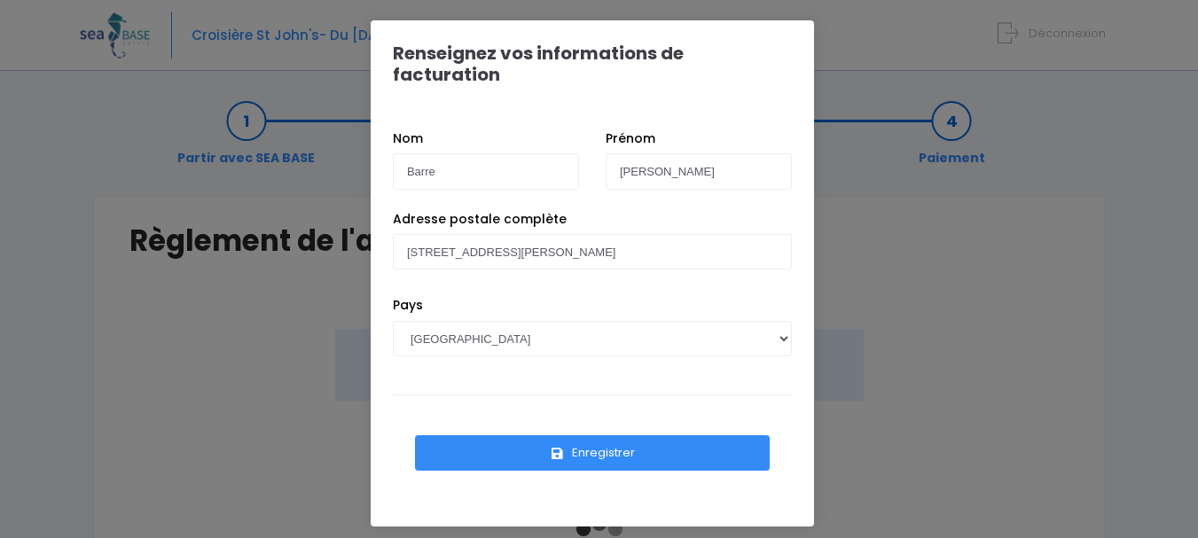
click at [613, 435] on button "Enregistrer" at bounding box center [592, 452] width 355 height 35
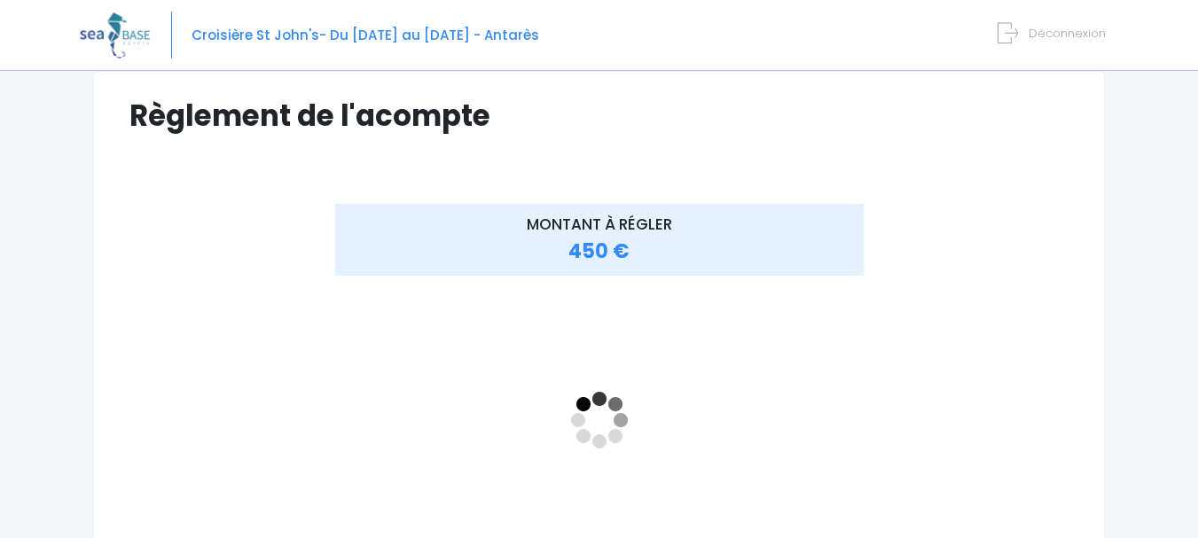
scroll to position [144, 0]
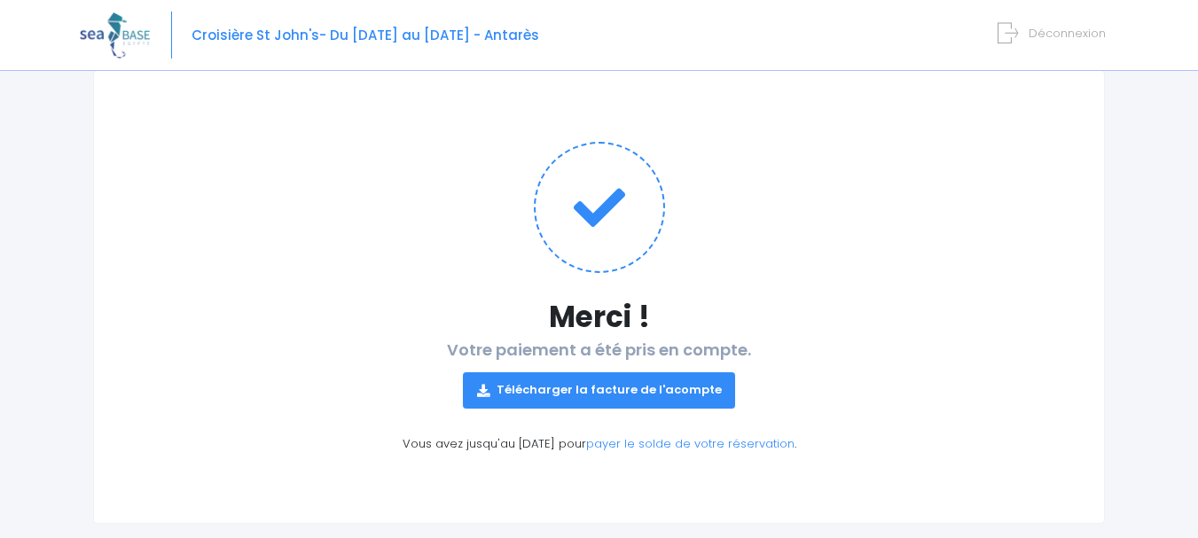
scroll to position [156, 0]
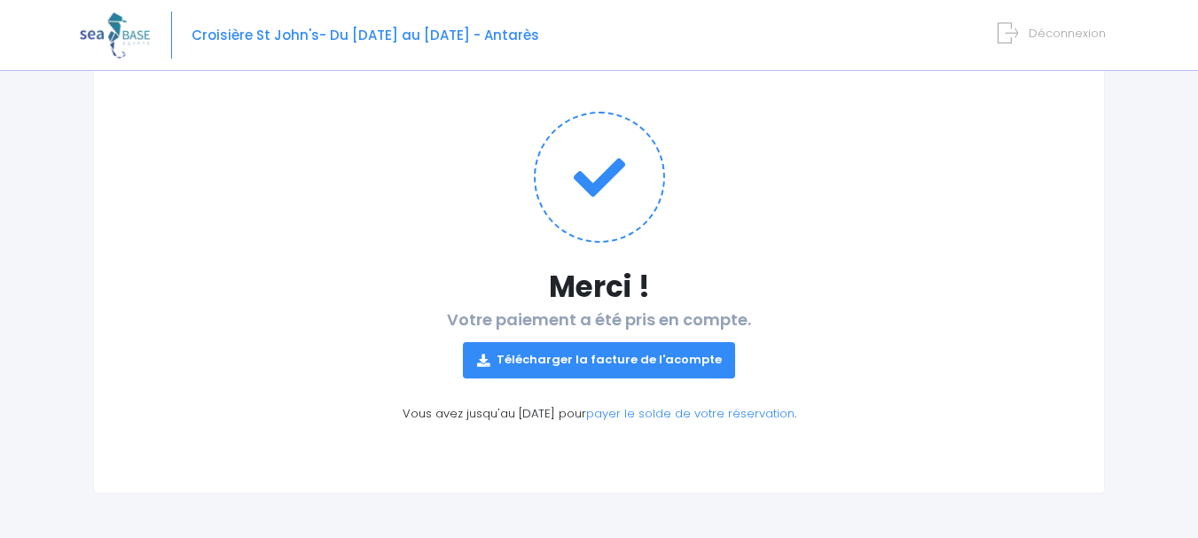
click at [564, 354] on link "Télécharger la facture de l'acompte" at bounding box center [599, 359] width 273 height 35
